Goal: Task Accomplishment & Management: Manage account settings

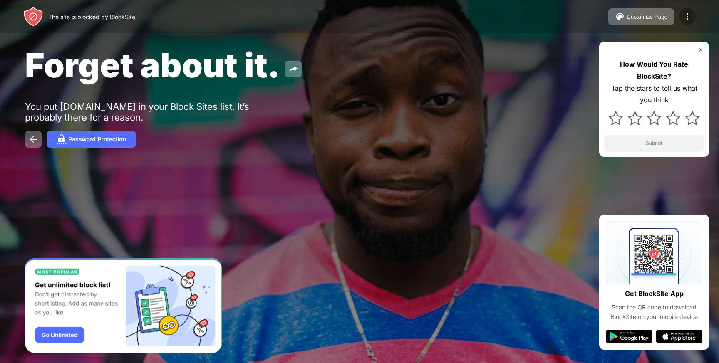
click at [688, 13] on img at bounding box center [687, 17] width 10 height 10
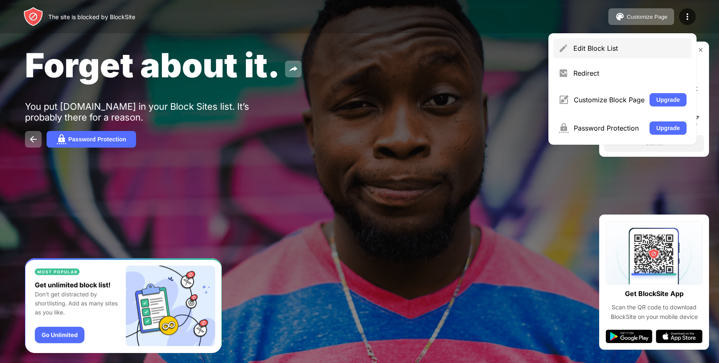
click at [631, 50] on div "Edit Block List" at bounding box center [629, 48] width 113 height 8
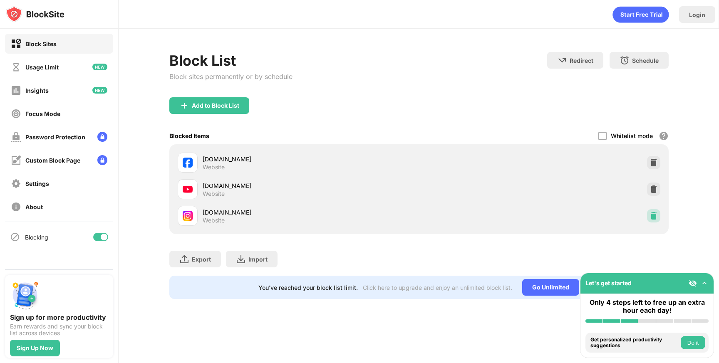
click at [652, 216] on img at bounding box center [654, 216] width 8 height 8
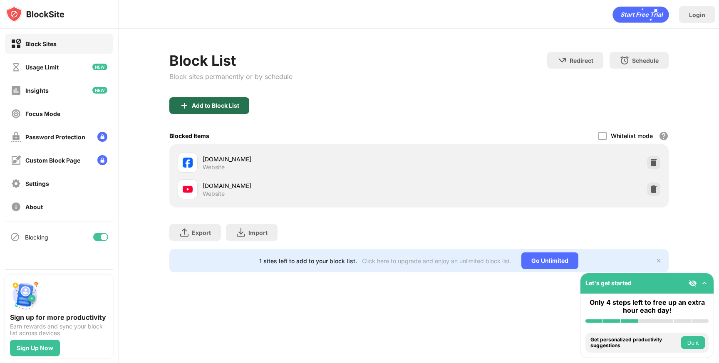
click at [223, 104] on div "Add to Block List" at bounding box center [215, 105] width 47 height 7
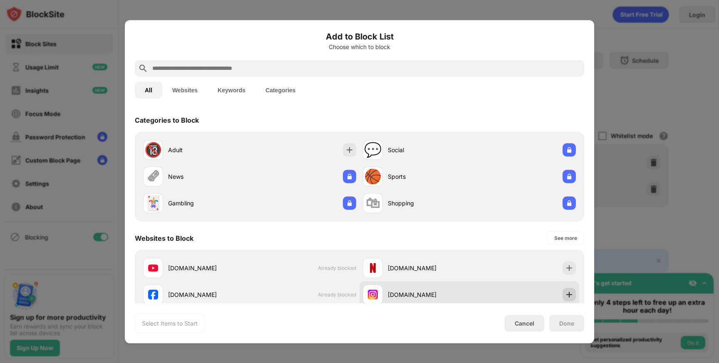
drag, startPoint x: 560, startPoint y: 291, endPoint x: 561, endPoint y: 297, distance: 6.0
click at [565, 291] on img at bounding box center [569, 294] width 8 height 8
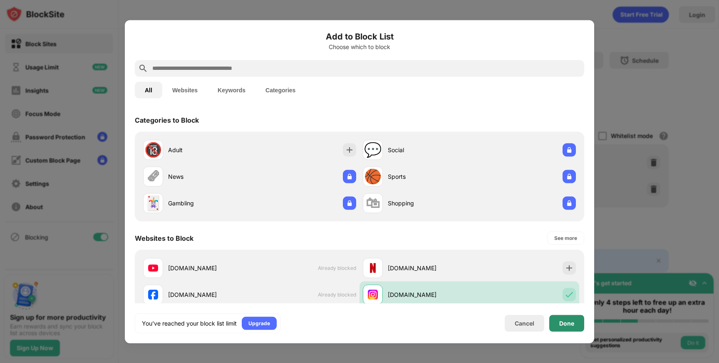
click at [564, 325] on div "Done" at bounding box center [566, 323] width 15 height 7
